Goal: Register for event/course

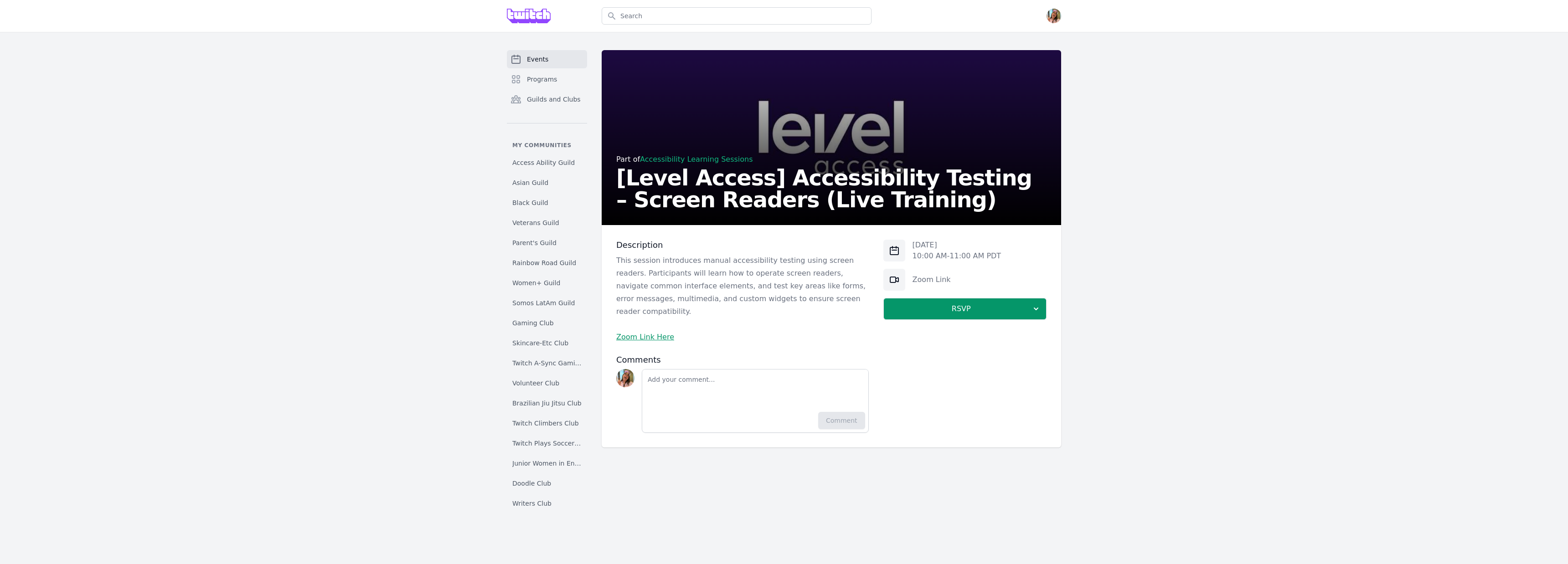
click at [816, 201] on h2 "[Level Access] Accessibility Testing – Screen Readers (Live Training)" at bounding box center [831, 189] width 430 height 44
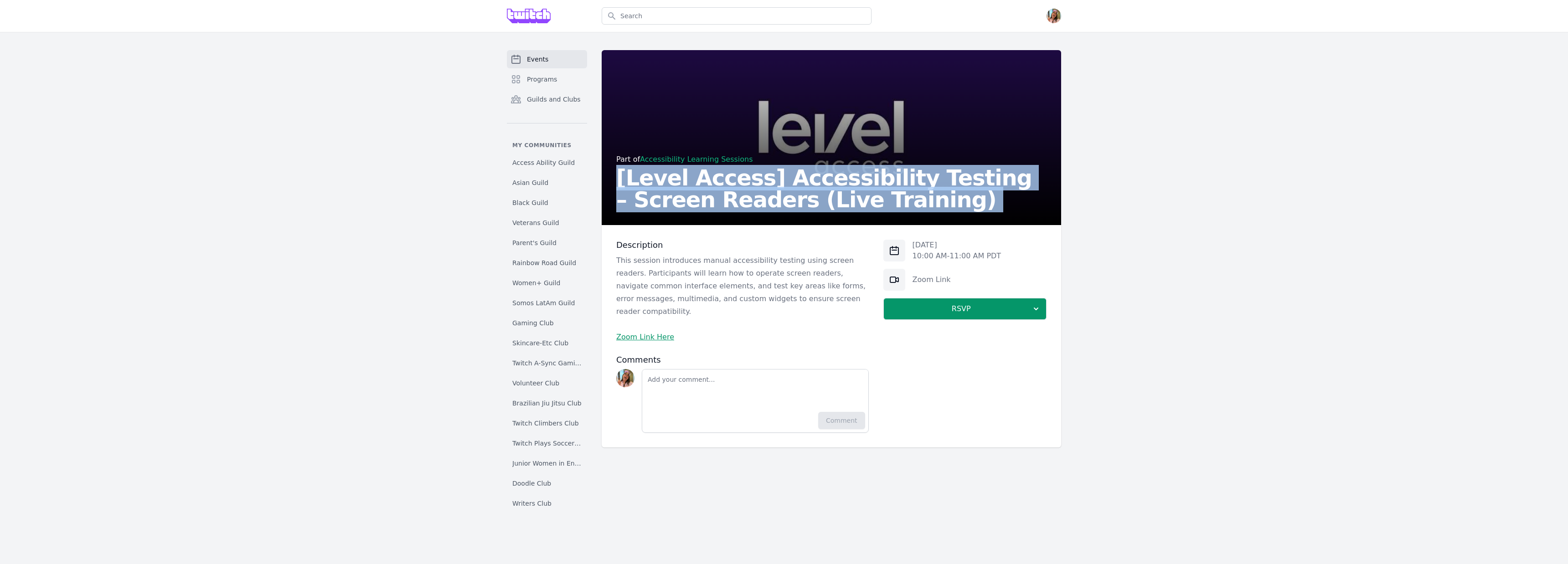
click at [816, 201] on h2 "[Level Access] Accessibility Testing – Screen Readers (Live Training)" at bounding box center [831, 189] width 430 height 44
click at [553, 74] on span "Programs" at bounding box center [542, 79] width 30 height 9
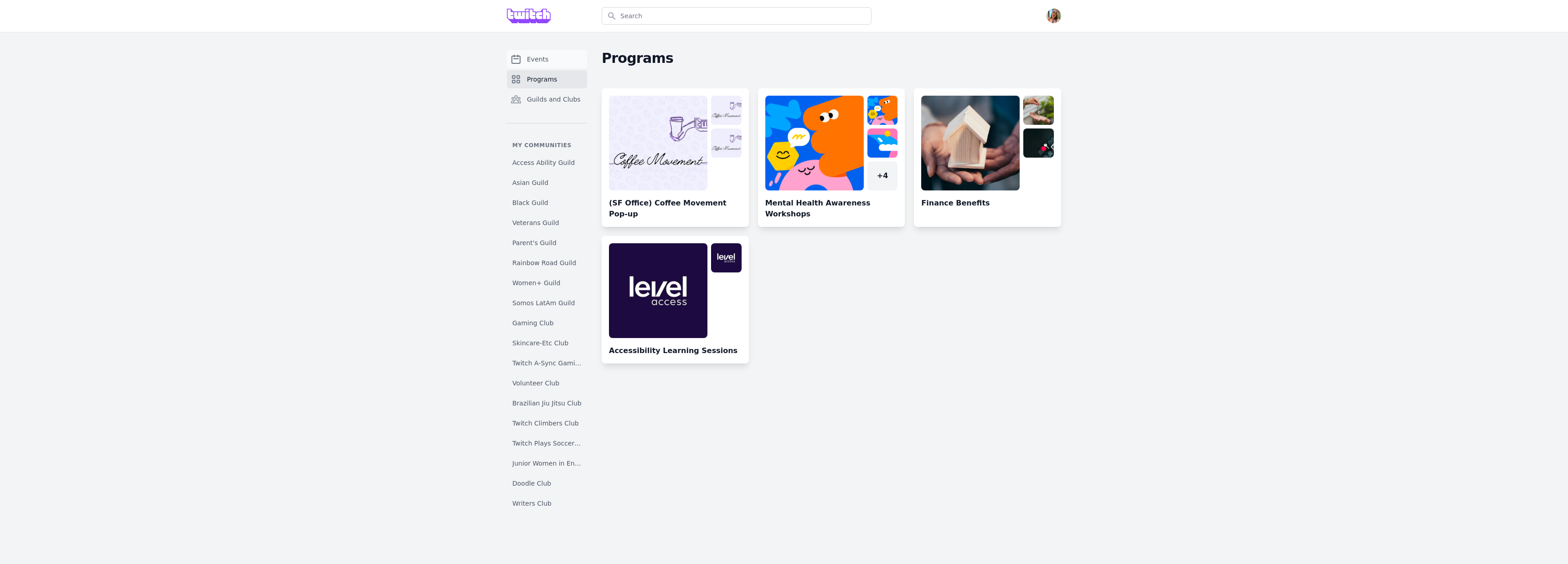
click at [550, 59] on link "Events" at bounding box center [546, 60] width 80 height 18
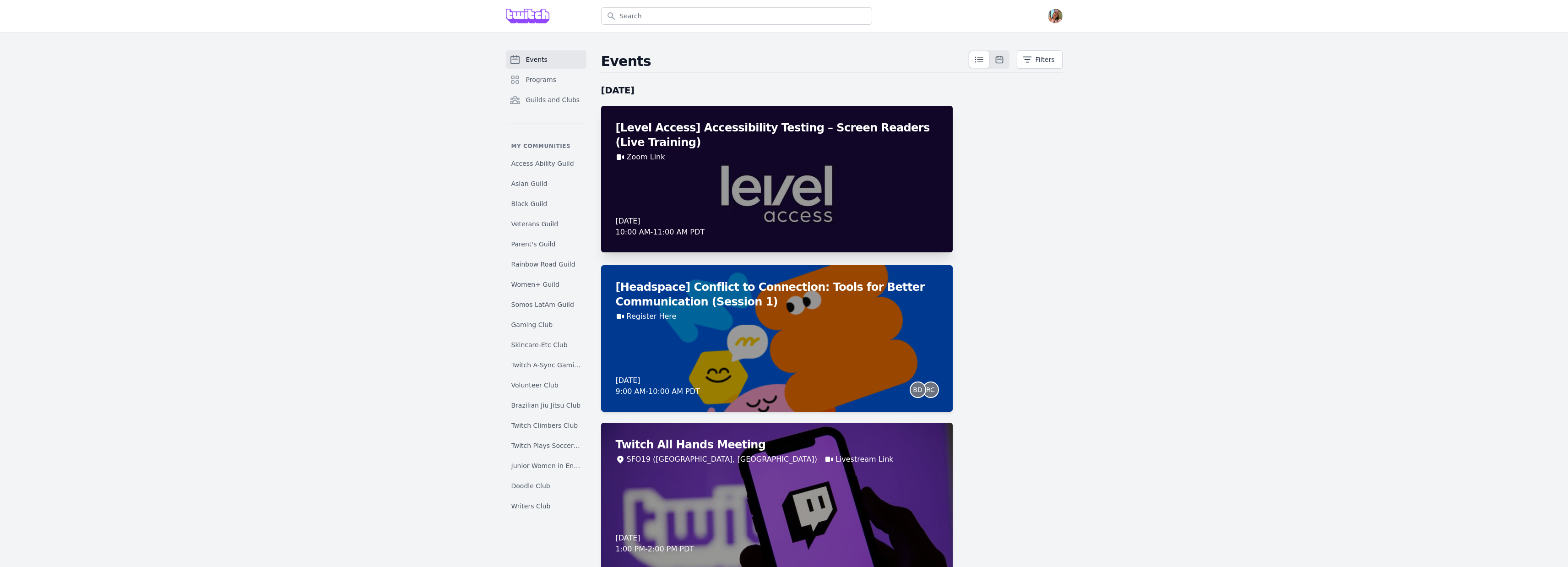
click at [876, 148] on h2 "[Level Access] Accessibility Testing – Screen Readers (Live Training)" at bounding box center [777, 135] width 322 height 29
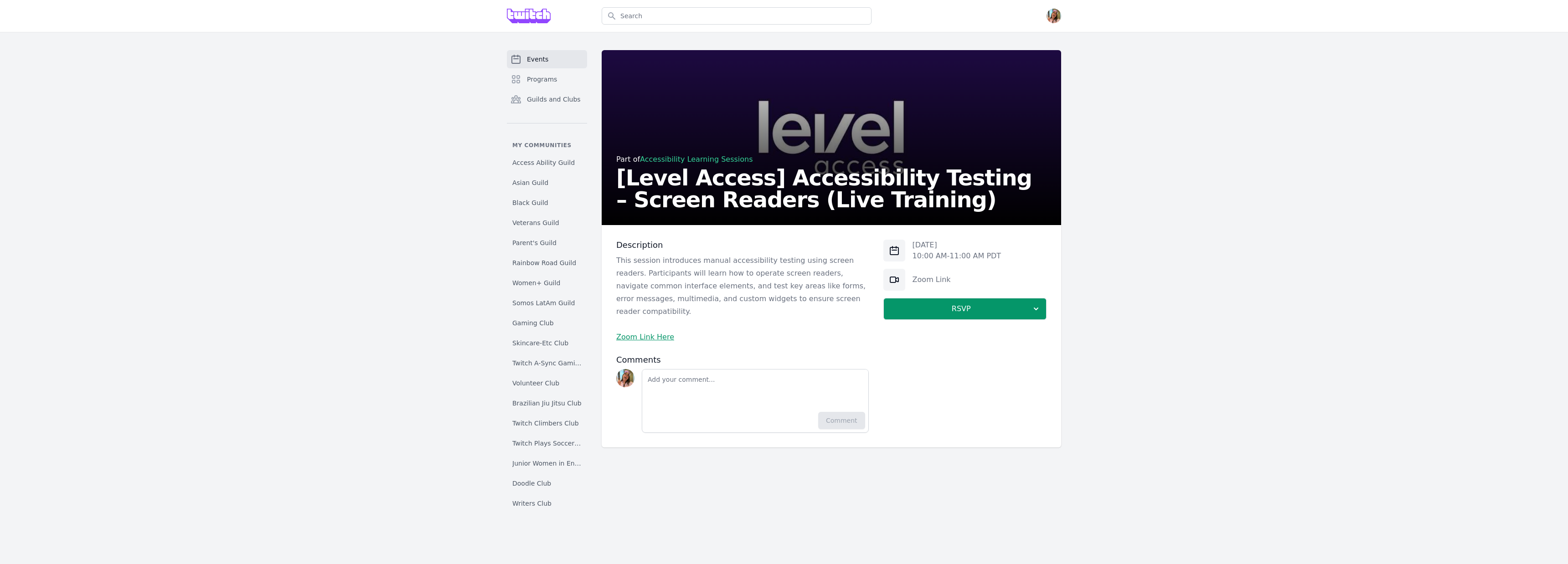
click at [731, 162] on link "Accessibility Learning Sessions" at bounding box center [696, 159] width 113 height 9
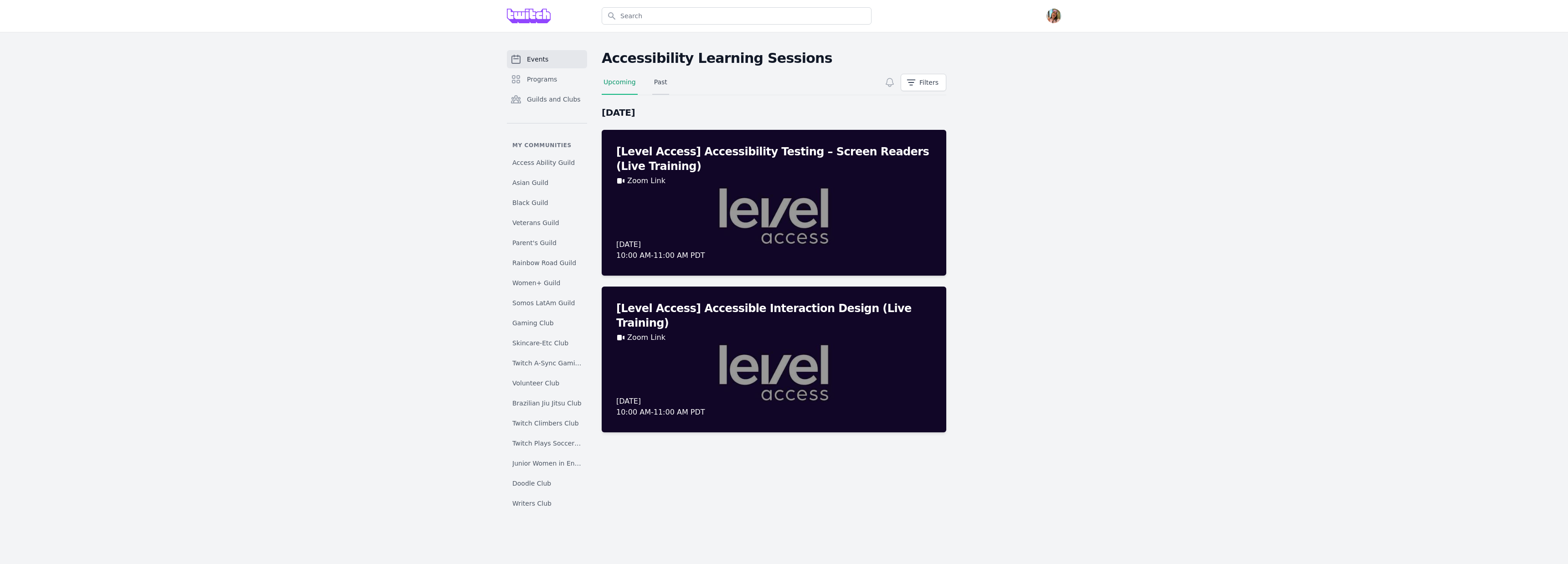
click at [661, 86] on link "Past" at bounding box center [661, 86] width 17 height 17
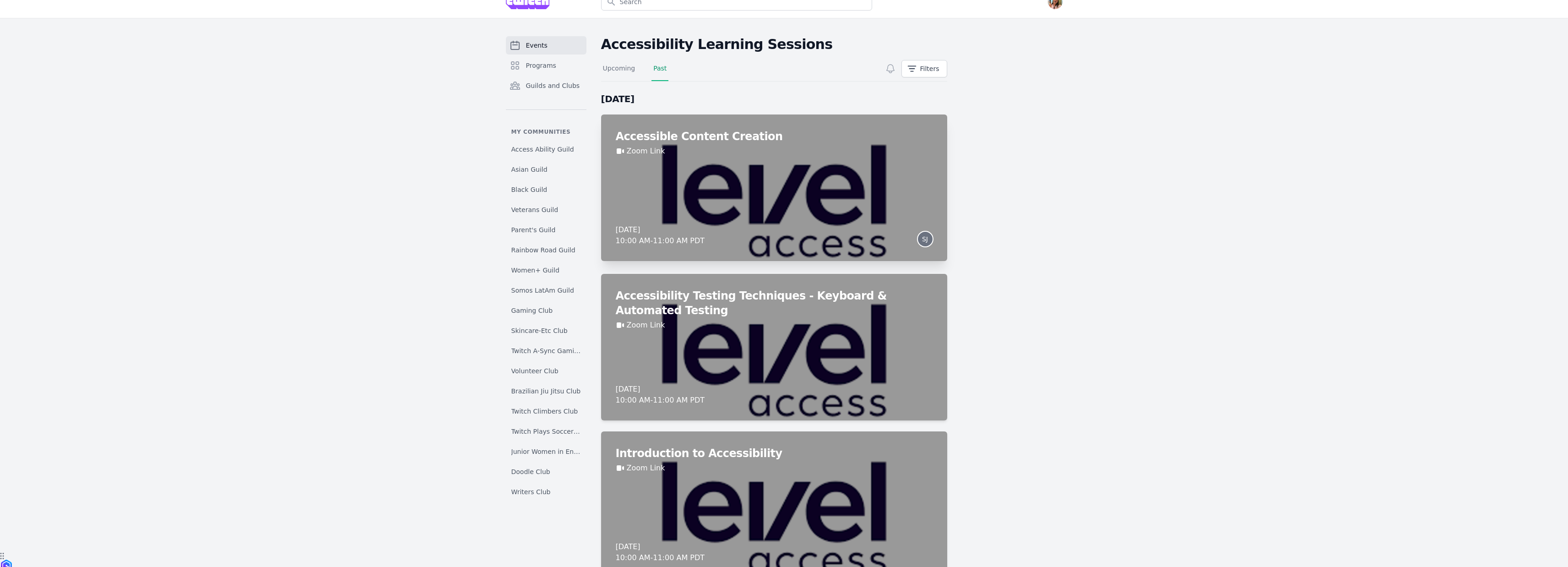
scroll to position [16, 0]
click at [629, 65] on link "Upcoming" at bounding box center [619, 71] width 36 height 17
